Goal: Task Accomplishment & Management: Manage account settings

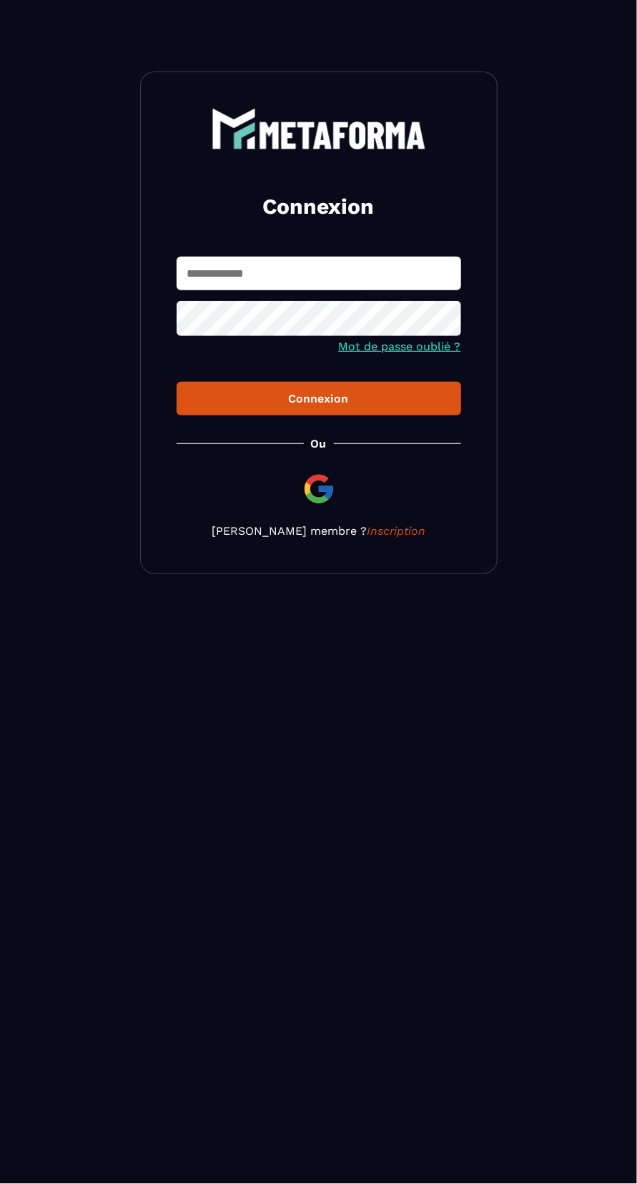
click at [215, 271] on input "text" at bounding box center [319, 274] width 285 height 34
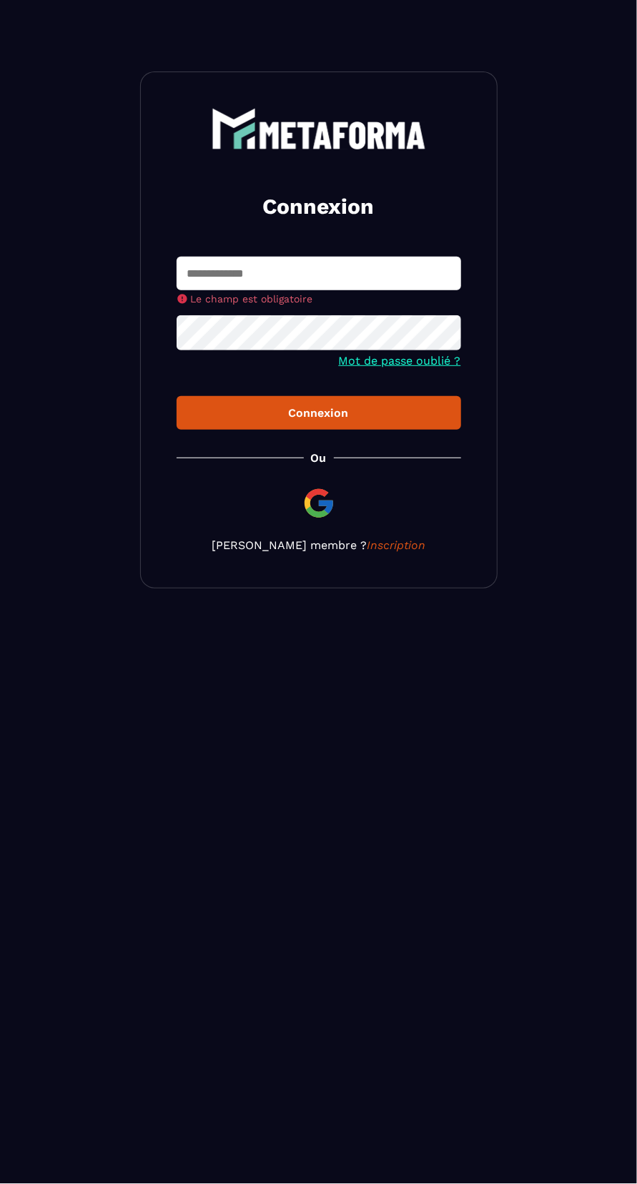
type input "**********"
click at [177, 396] on button "Connexion" at bounding box center [319, 413] width 285 height 34
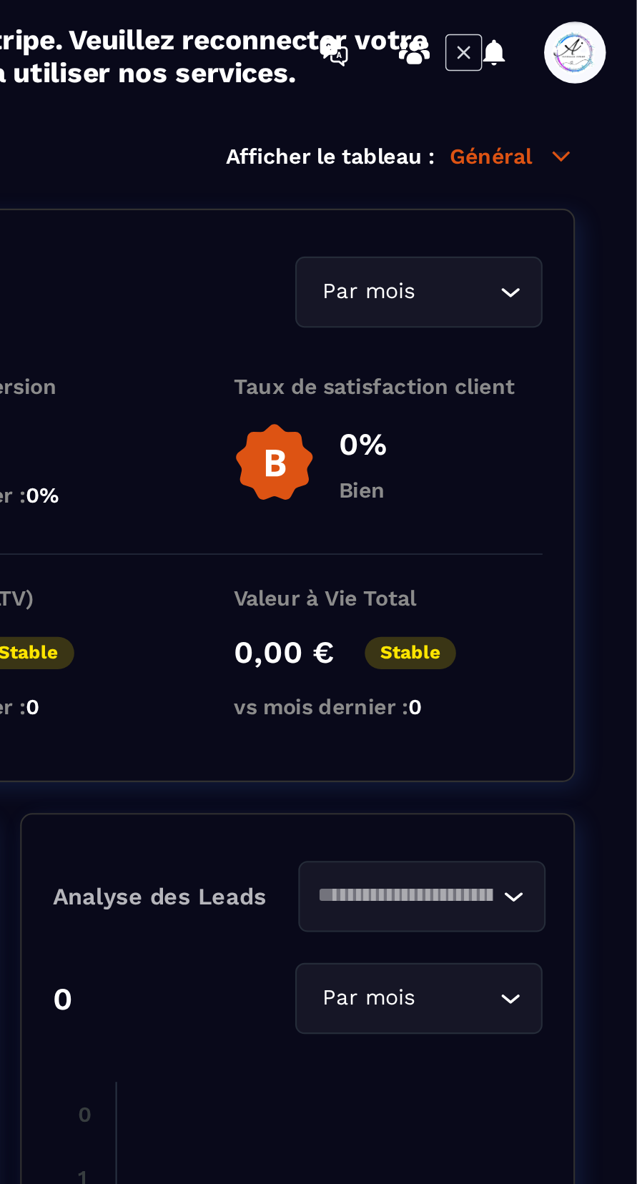
click at [616, 24] on span at bounding box center [608, 24] width 29 height 29
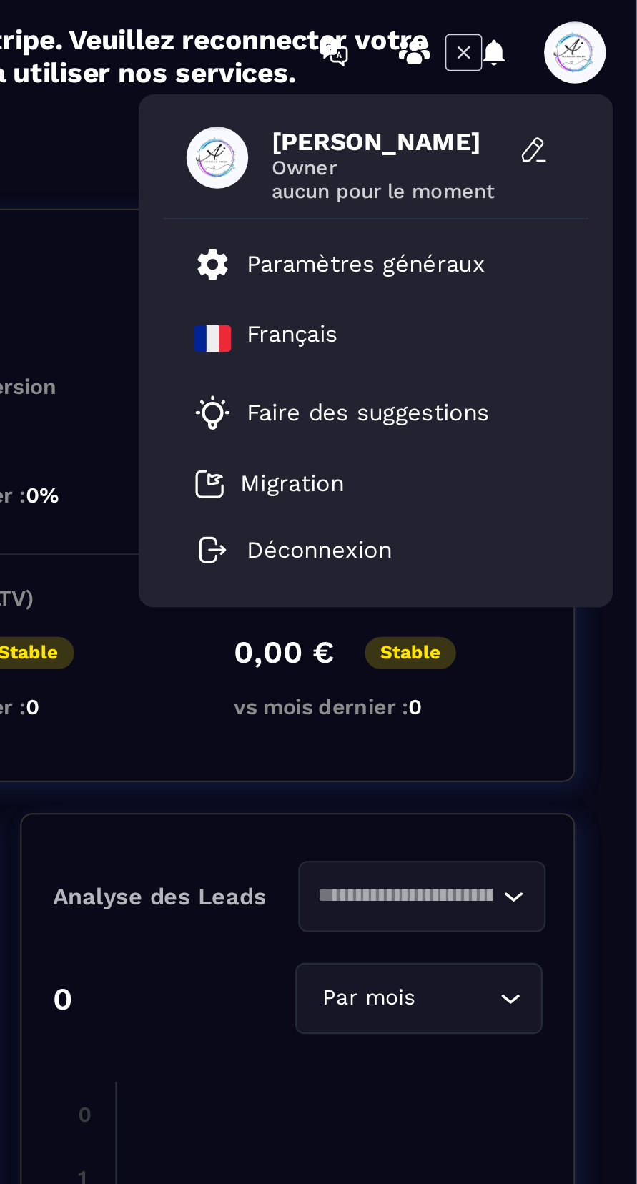
click at [554, 124] on p "Paramètres généraux" at bounding box center [512, 122] width 110 height 13
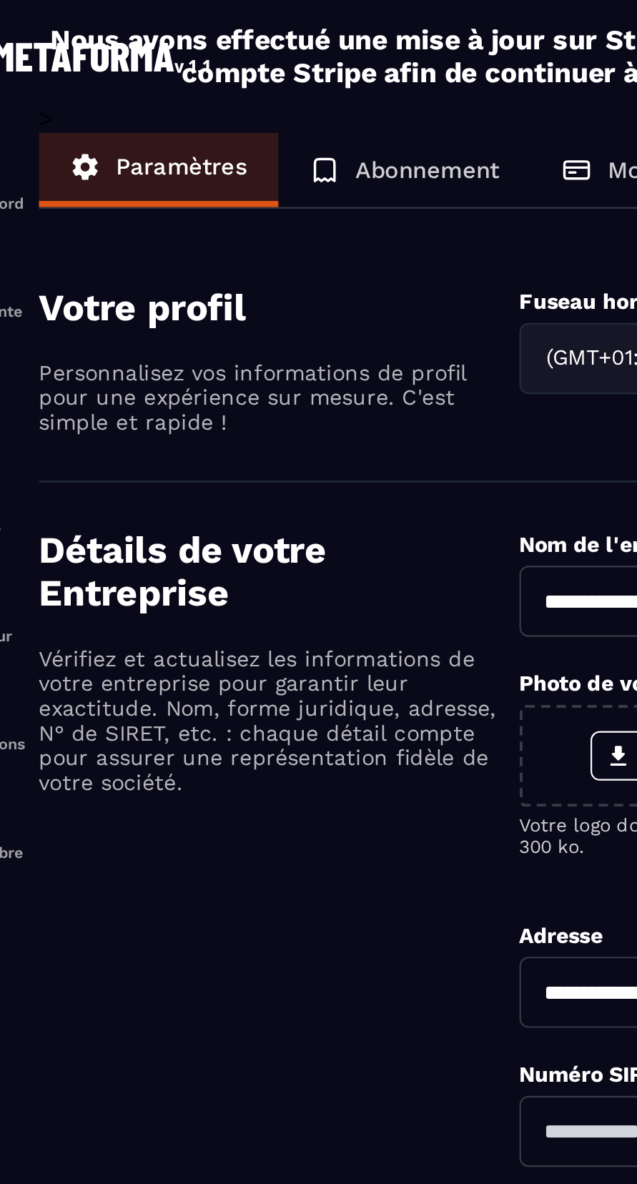
click at [260, 80] on p "Abonnement" at bounding box center [247, 78] width 67 height 13
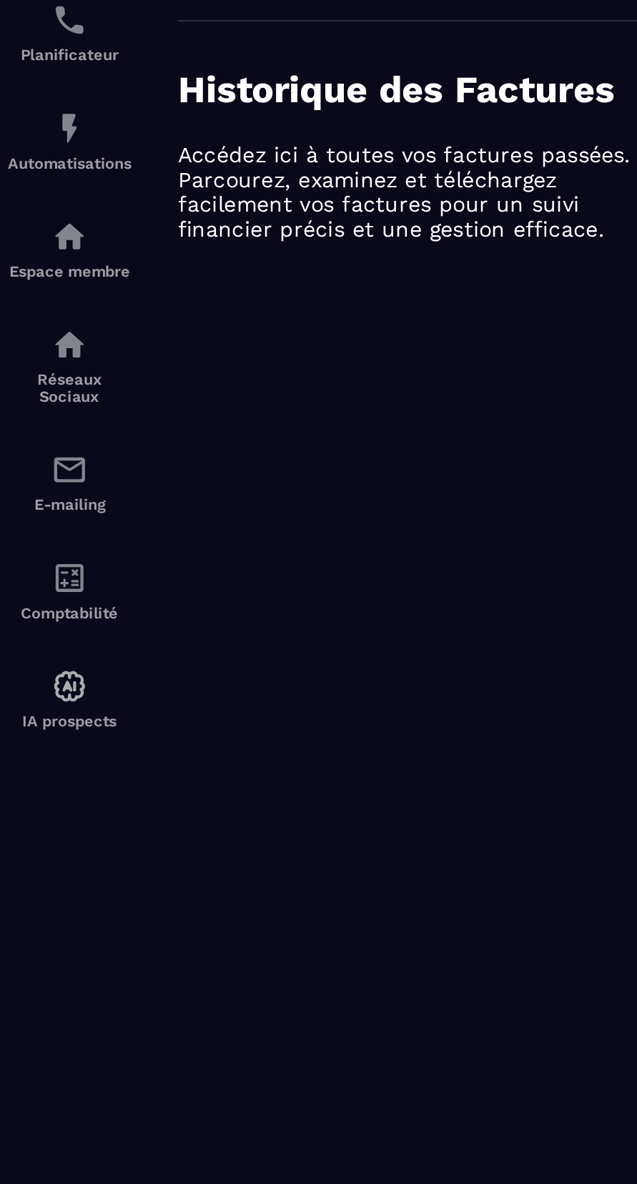
click at [26, 601] on div "IA prospects" at bounding box center [32, 592] width 57 height 29
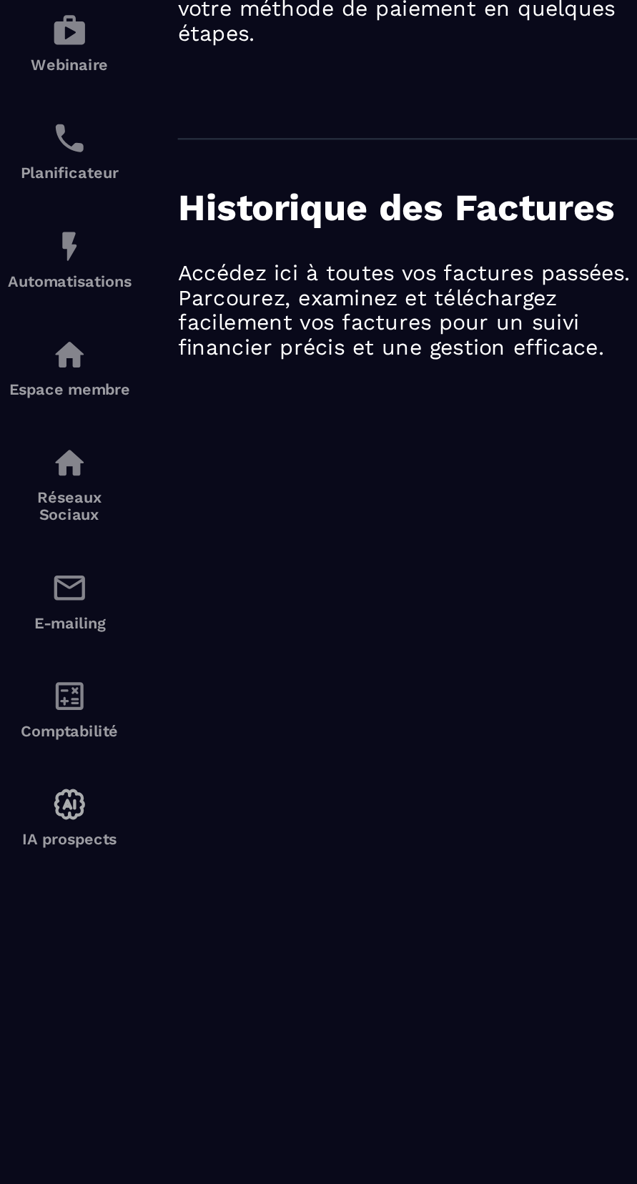
click at [0, 0] on img at bounding box center [0, 0] width 0 height 0
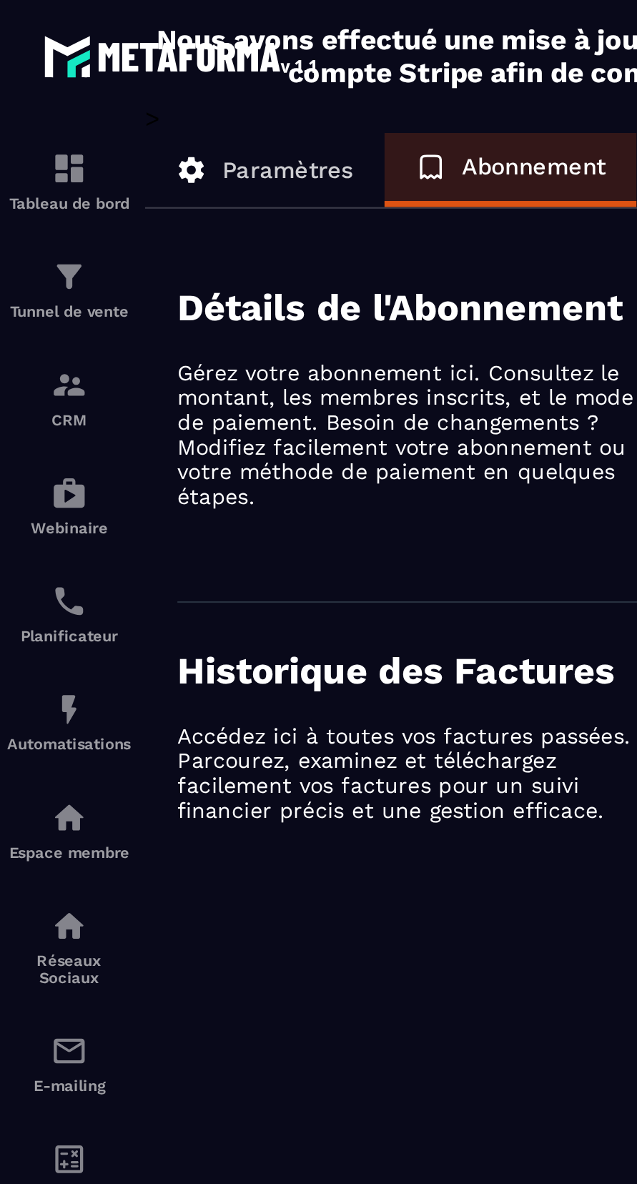
click at [21, 88] on div "Tableau de bord" at bounding box center [32, 83] width 57 height 29
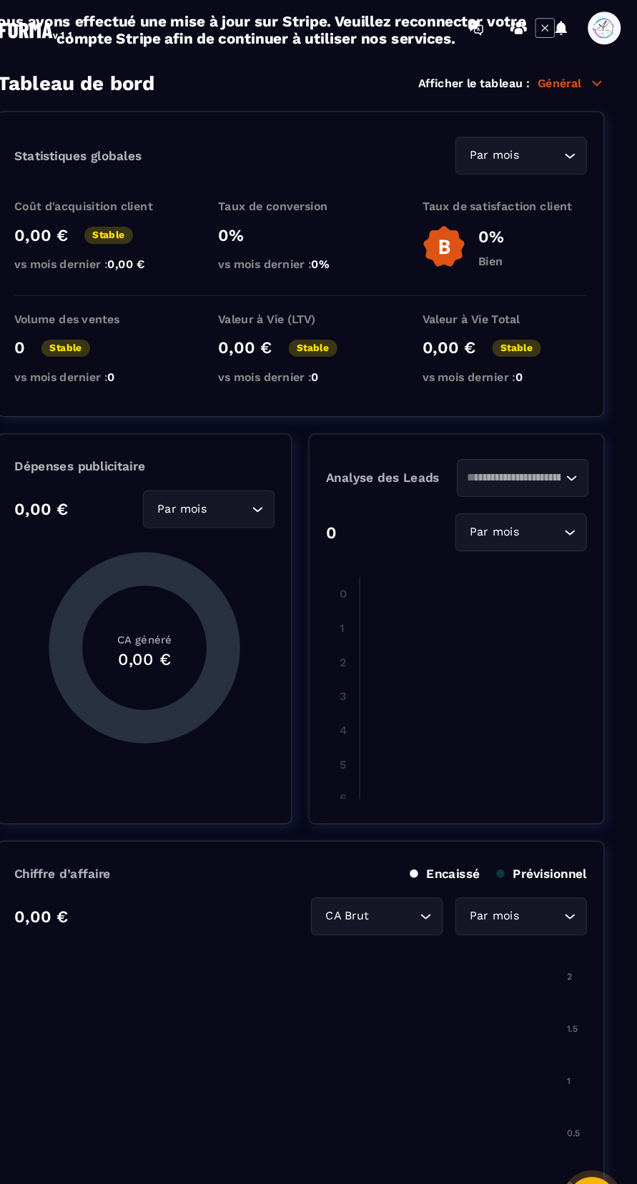
click at [601, 77] on icon at bounding box center [602, 72] width 13 height 13
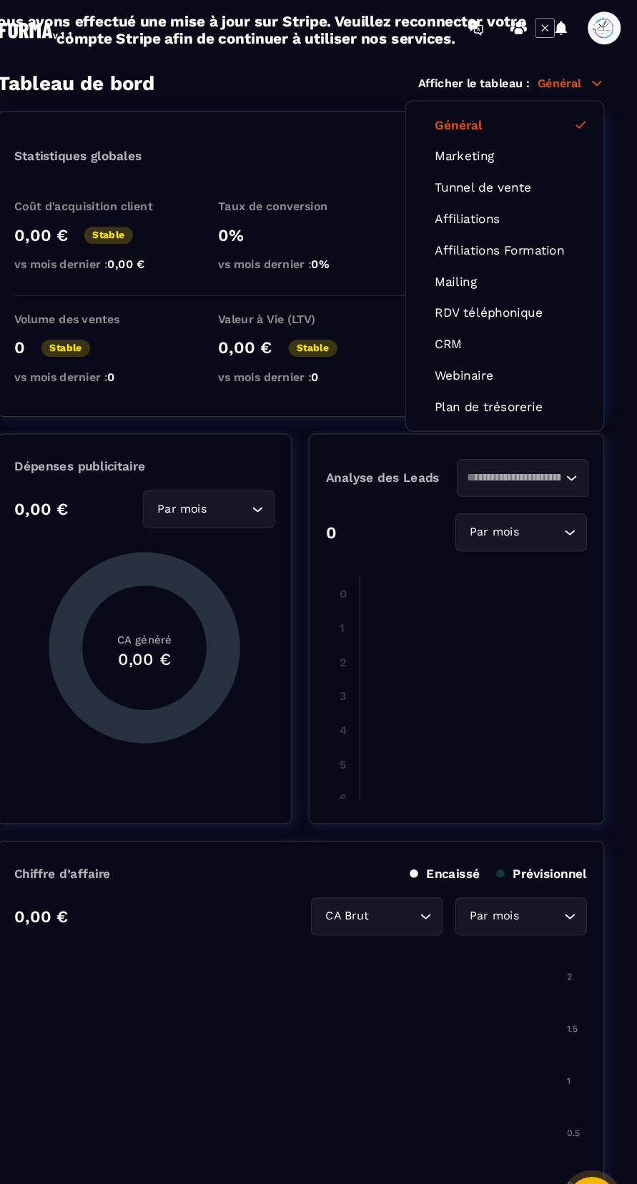
click at [508, 186] on link "Affiliations" at bounding box center [522, 190] width 122 height 13
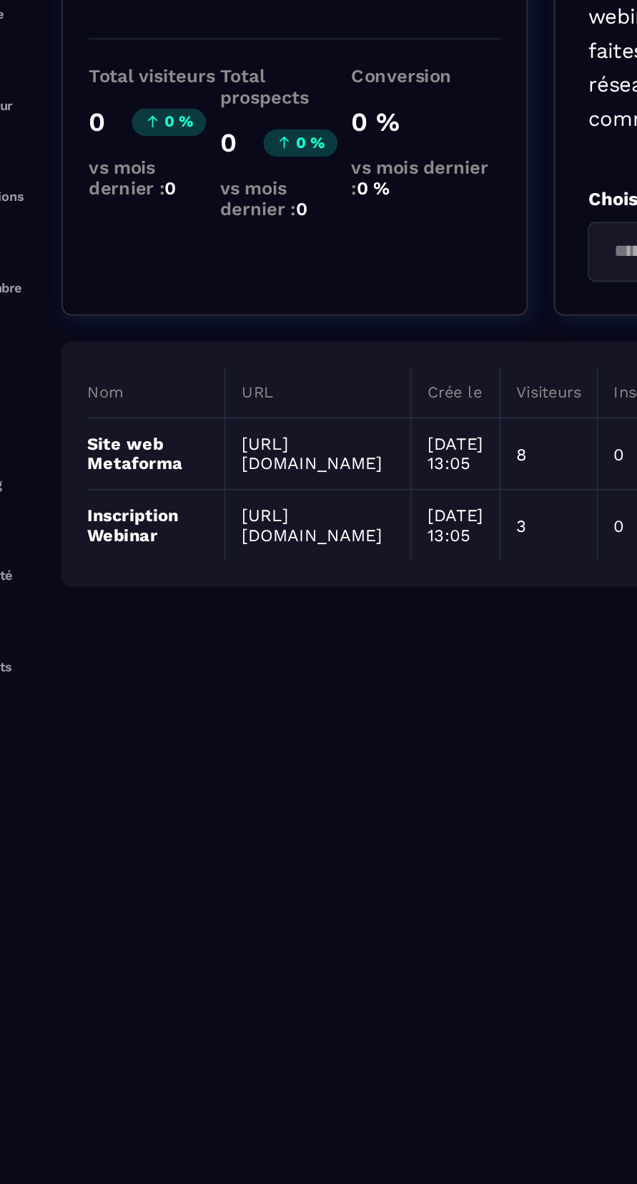
scroll to position [0, 26]
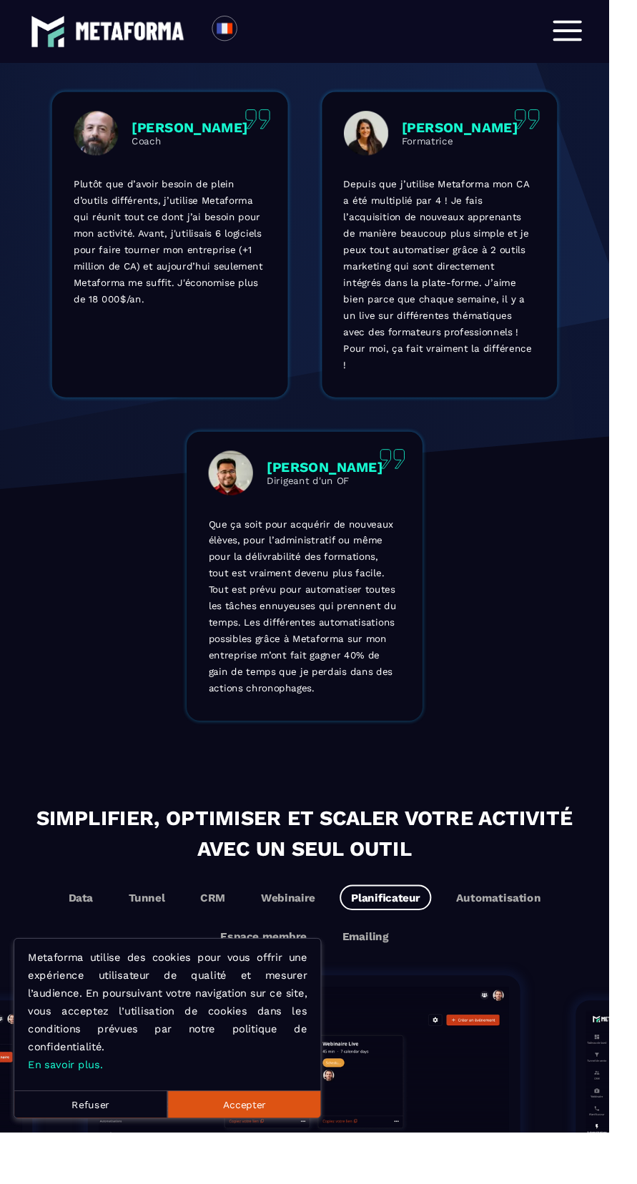
scroll to position [888, 0]
